Goal: Navigation & Orientation: Find specific page/section

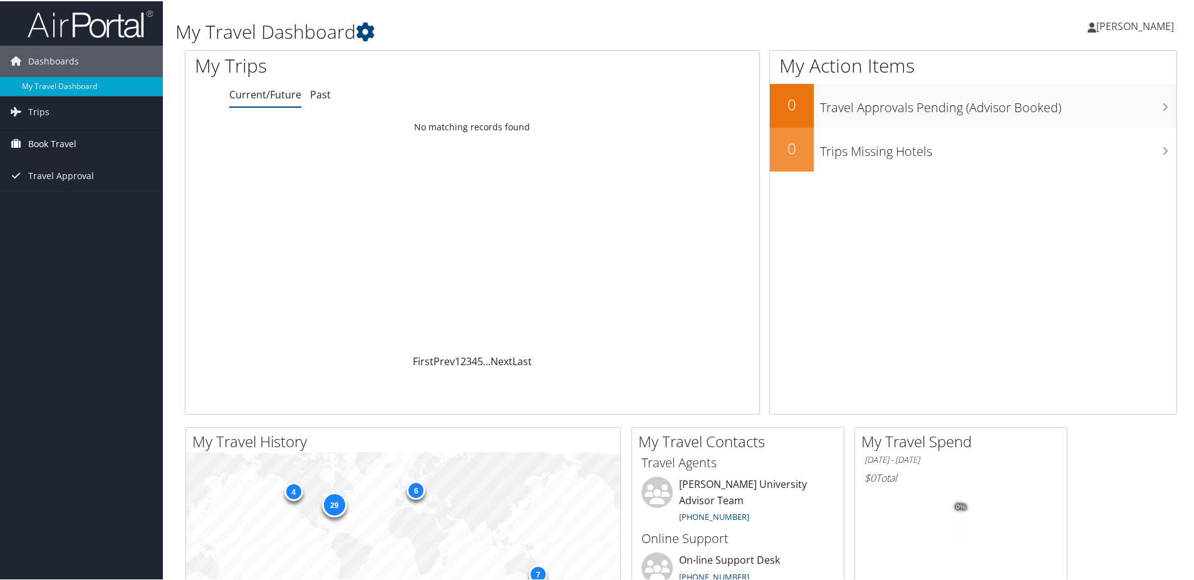
click at [69, 140] on span "Book Travel" at bounding box center [52, 142] width 48 height 31
click at [83, 169] on link "Approval Request (Beta)" at bounding box center [81, 168] width 163 height 19
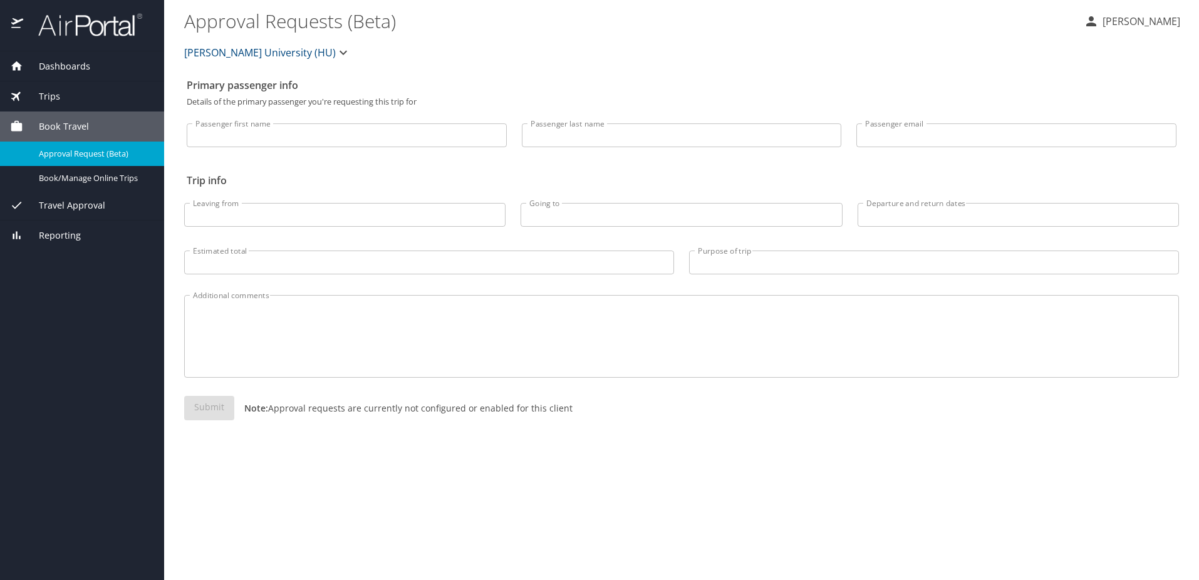
click at [70, 66] on span "Dashboards" at bounding box center [56, 67] width 67 height 14
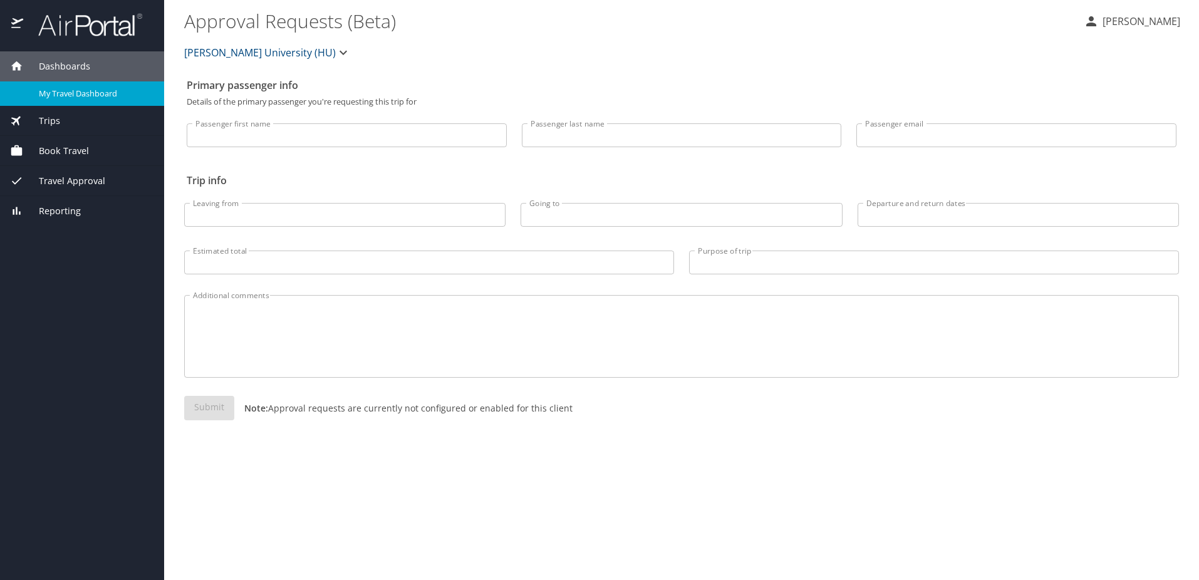
click at [68, 94] on span "My Travel Dashboard" at bounding box center [94, 94] width 110 height 12
